Goal: Task Accomplishment & Management: Manage account settings

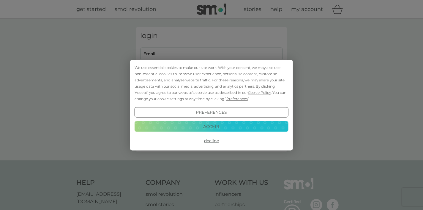
type input "[EMAIL_ADDRESS][DOMAIN_NAME]"
click at [205, 140] on button "Decline" at bounding box center [212, 141] width 154 height 11
type input "[EMAIL_ADDRESS][DOMAIN_NAME]"
click at [198, 125] on button "Accept" at bounding box center [212, 126] width 154 height 11
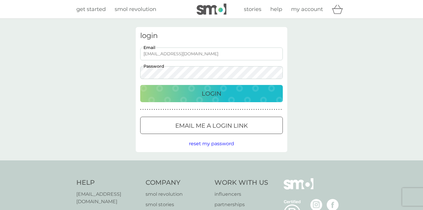
click at [177, 94] on div "Login" at bounding box center [211, 94] width 131 height 10
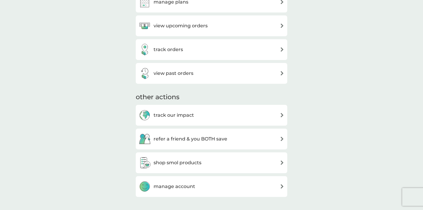
scroll to position [196, 0]
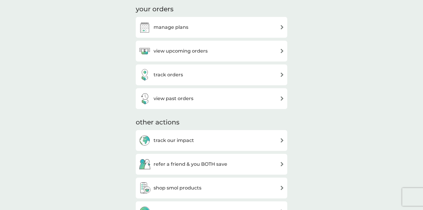
click at [203, 51] on h3 "view upcoming orders" at bounding box center [181, 51] width 54 height 8
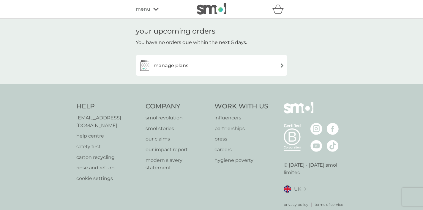
click at [195, 70] on div "manage plans" at bounding box center [212, 65] width 146 height 12
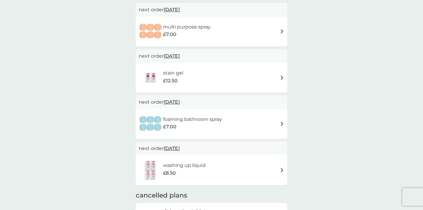
scroll to position [102, 0]
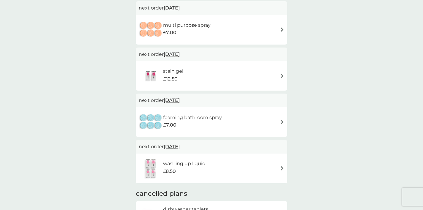
click at [192, 129] on div "foaming bathroom spray £7.00" at bounding box center [195, 122] width 65 height 17
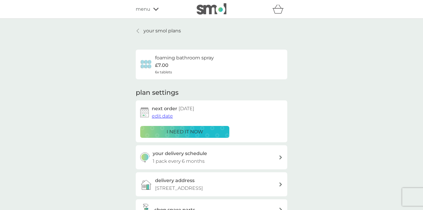
click at [168, 119] on span "edit date" at bounding box center [162, 116] width 21 height 6
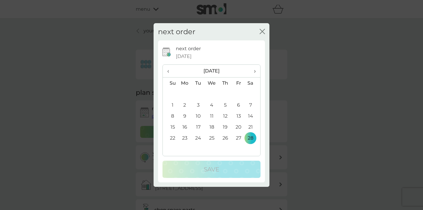
click at [255, 70] on span "›" at bounding box center [253, 71] width 6 height 12
click at [172, 72] on span "‹" at bounding box center [170, 71] width 6 height 12
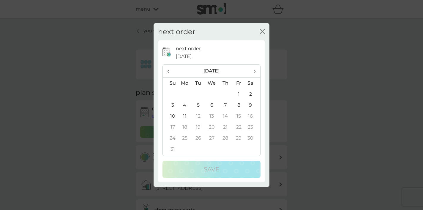
click at [172, 72] on span "‹" at bounding box center [170, 71] width 6 height 12
click at [253, 70] on span "›" at bounding box center [253, 71] width 6 height 12
click at [182, 117] on td "11" at bounding box center [185, 116] width 14 height 11
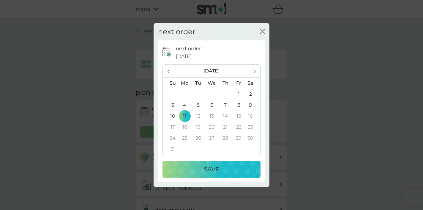
click at [196, 163] on button "Save" at bounding box center [212, 169] width 98 height 17
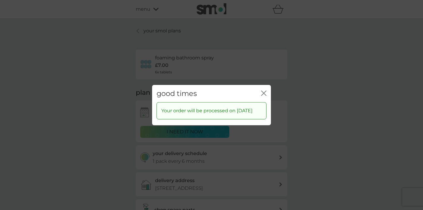
click at [265, 90] on icon "close" at bounding box center [263, 92] width 5 height 5
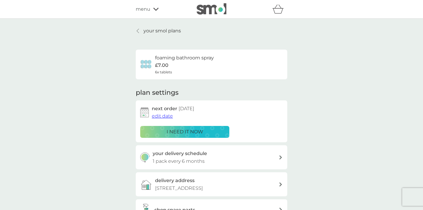
click at [152, 9] on div "menu" at bounding box center [161, 9] width 51 height 8
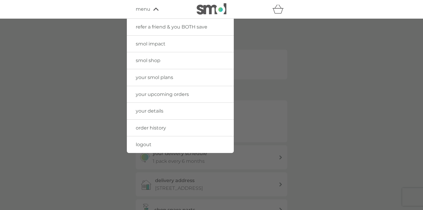
click at [151, 111] on span "your details" at bounding box center [150, 111] width 28 height 6
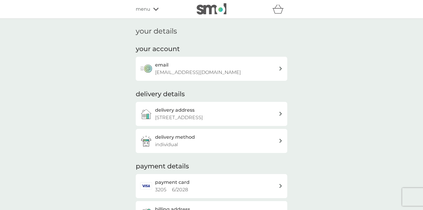
click at [179, 75] on p "[EMAIL_ADDRESS][DOMAIN_NAME]" at bounding box center [198, 73] width 86 height 8
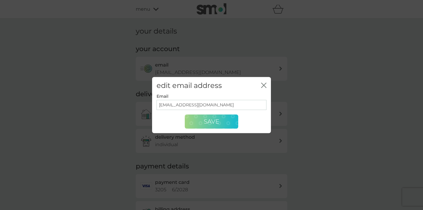
click at [227, 120] on button "Save" at bounding box center [211, 122] width 53 height 14
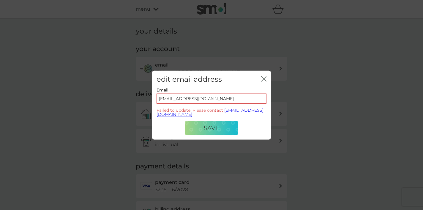
click at [262, 76] on icon "close" at bounding box center [263, 78] width 5 height 5
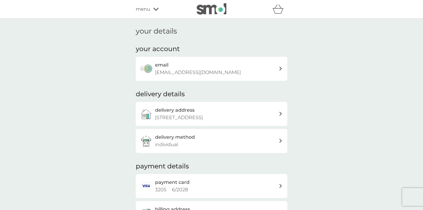
click at [280, 69] on icon at bounding box center [280, 69] width 3 height 4
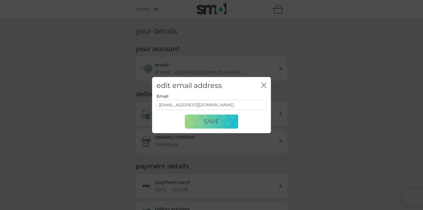
click at [264, 85] on icon "close" at bounding box center [265, 85] width 2 height 5
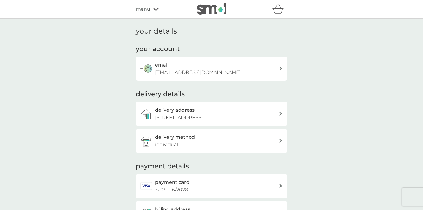
click at [159, 9] on div "menu" at bounding box center [161, 9] width 51 height 8
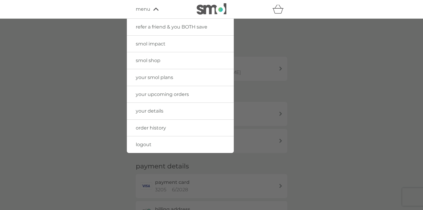
click at [198, 13] on img at bounding box center [212, 8] width 30 height 11
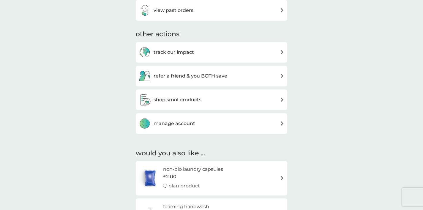
scroll to position [285, 0]
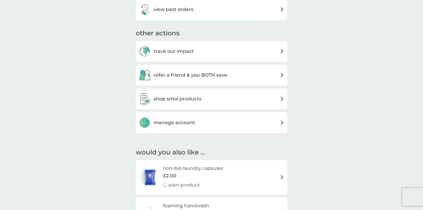
click at [160, 125] on h3 "manage account" at bounding box center [175, 123] width 42 height 8
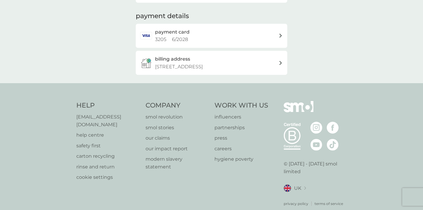
scroll to position [157, 0]
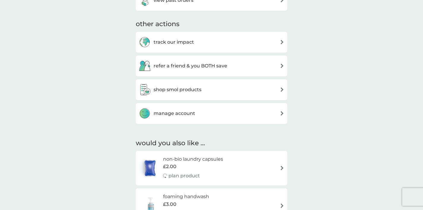
scroll to position [301, 0]
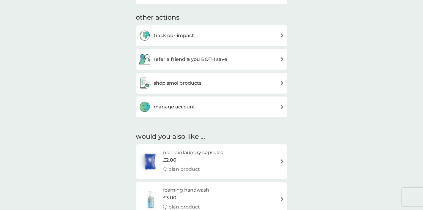
click at [160, 108] on h3 "manage account" at bounding box center [175, 107] width 42 height 8
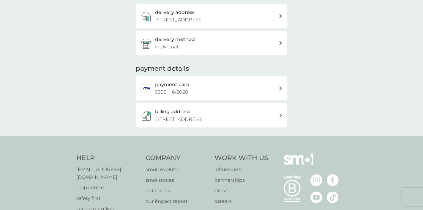
scroll to position [99, 0]
